Goal: Find specific page/section: Find specific page/section

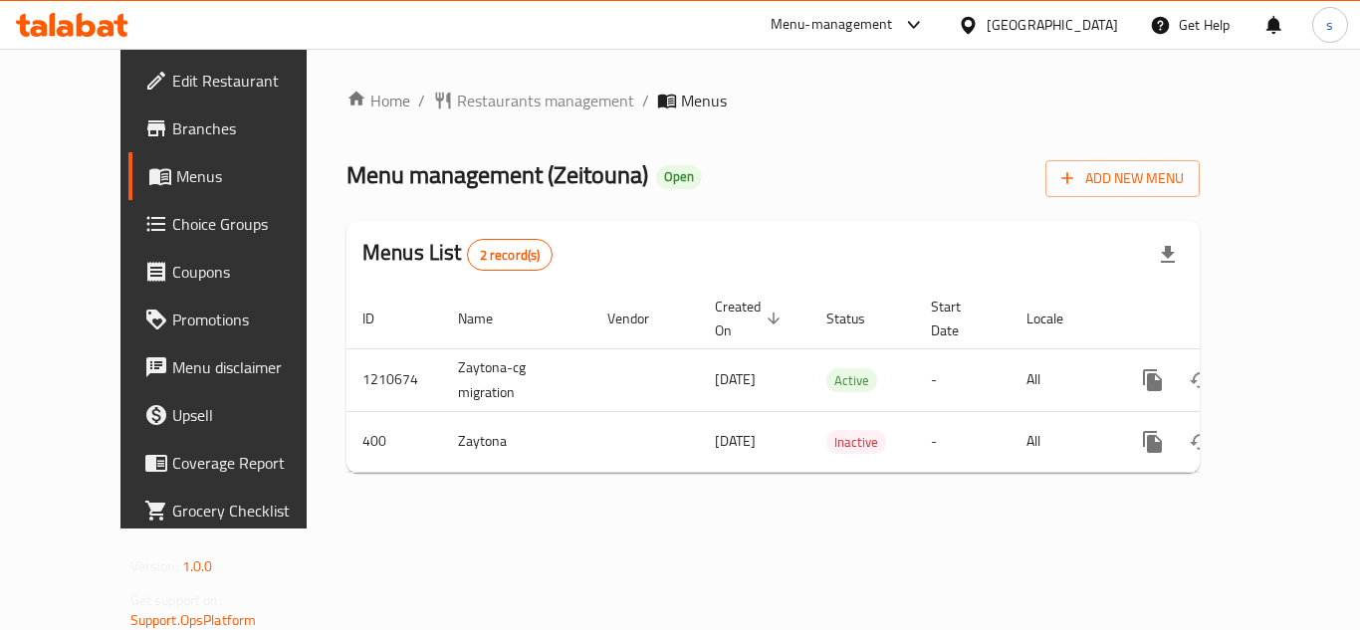
click at [128, 239] on link "Choice Groups" at bounding box center [237, 224] width 219 height 48
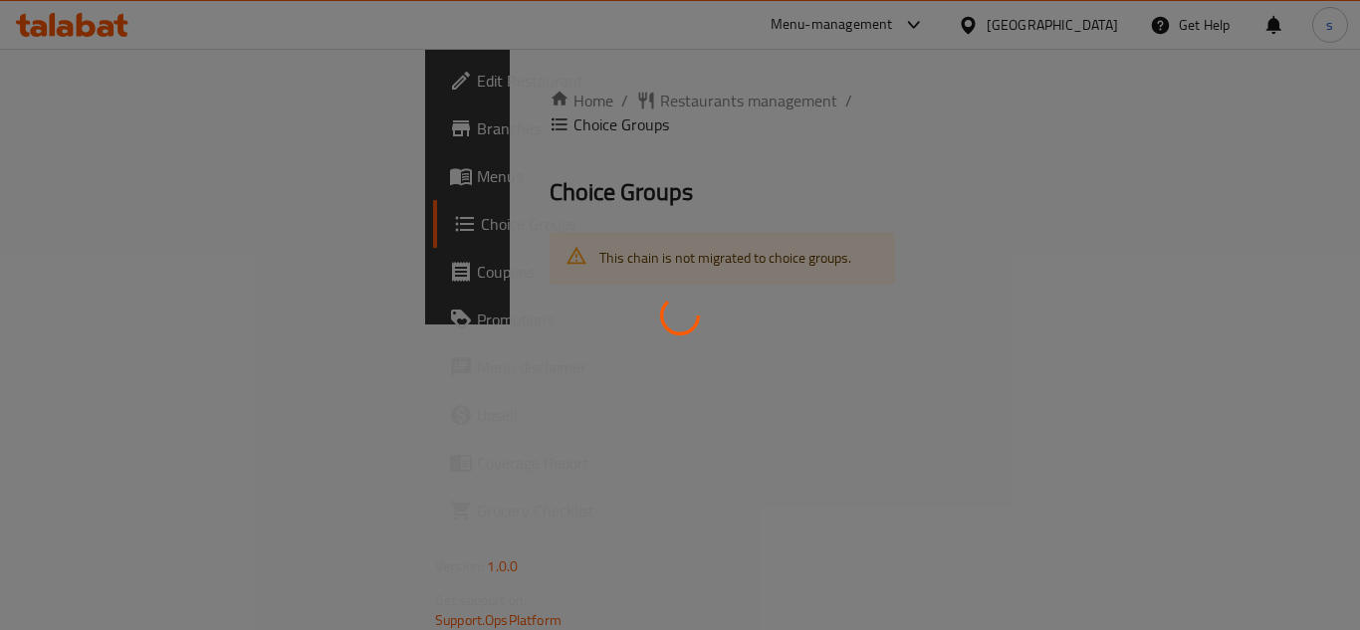
click at [111, 239] on div at bounding box center [680, 315] width 1360 height 630
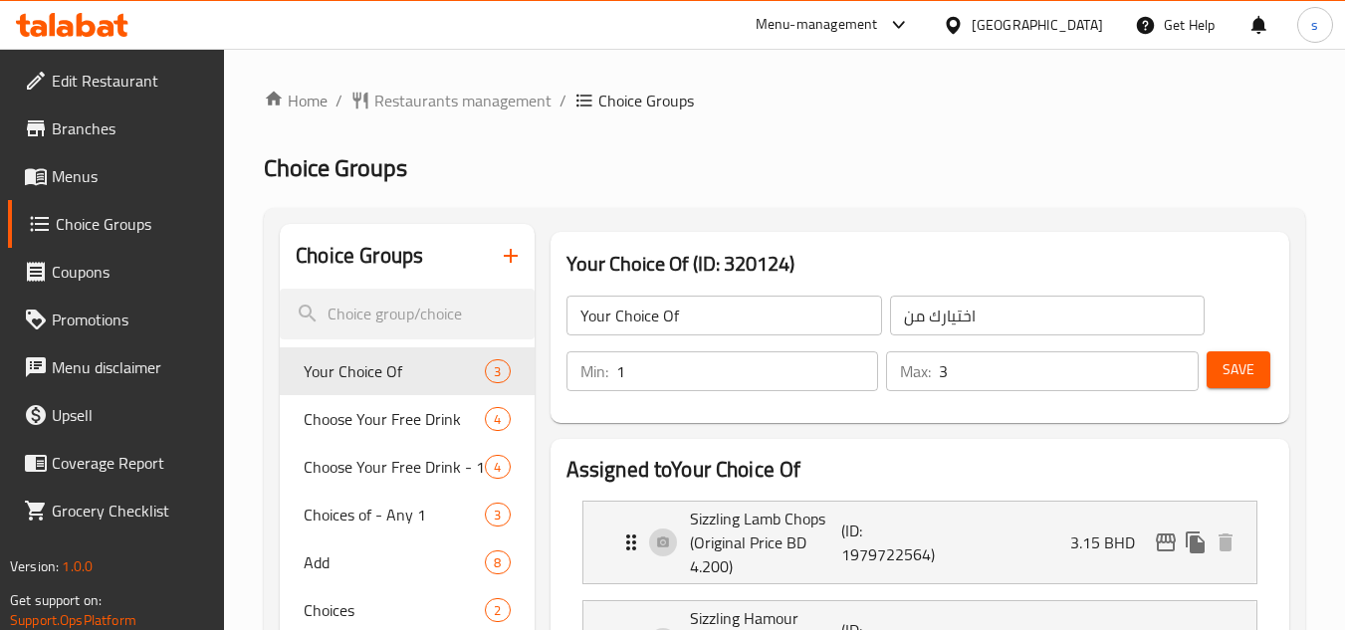
click at [960, 19] on icon at bounding box center [953, 24] width 14 height 17
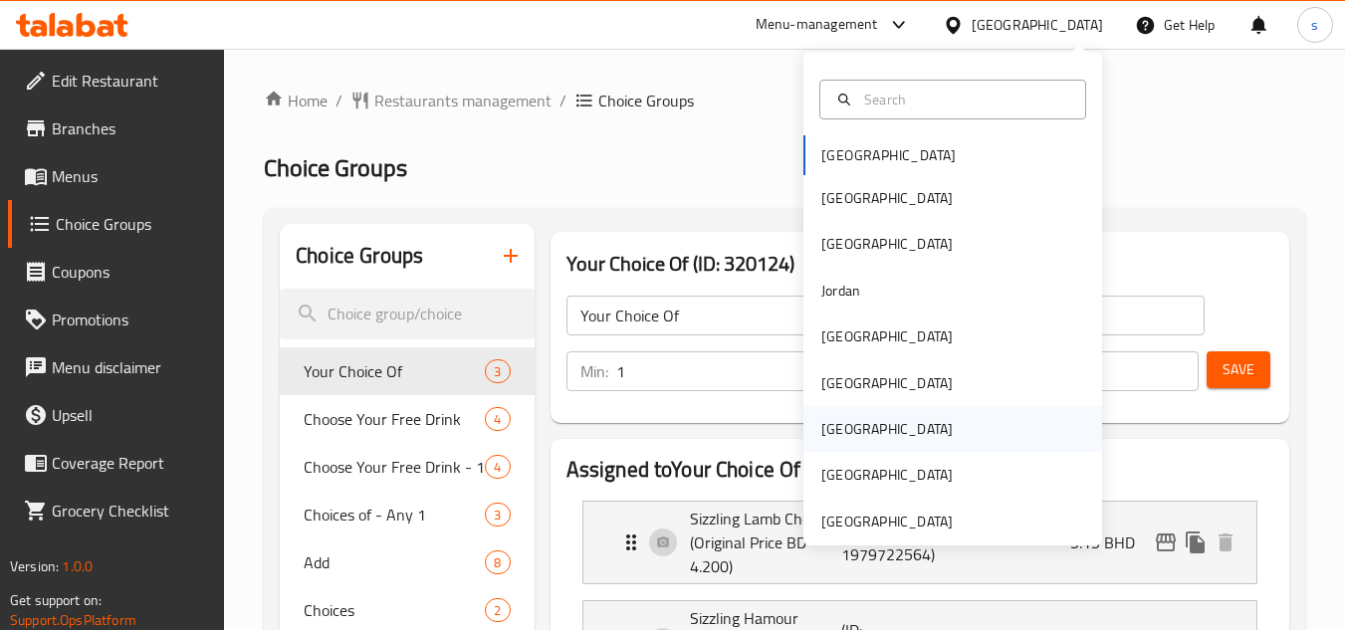
click at [840, 422] on div "[GEOGRAPHIC_DATA]" at bounding box center [886, 429] width 163 height 46
